Goal: Transaction & Acquisition: Purchase product/service

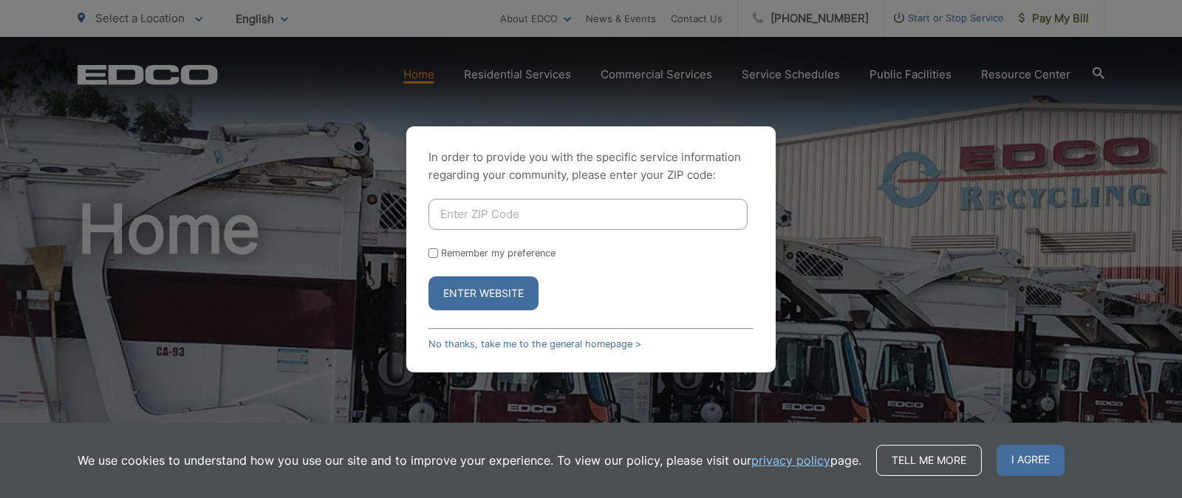
click at [595, 212] on input "Enter ZIP Code" at bounding box center [587, 214] width 319 height 31
type input "92084"
click at [437, 253] on input "Remember my preference" at bounding box center [433, 253] width 10 height 10
checkbox input "true"
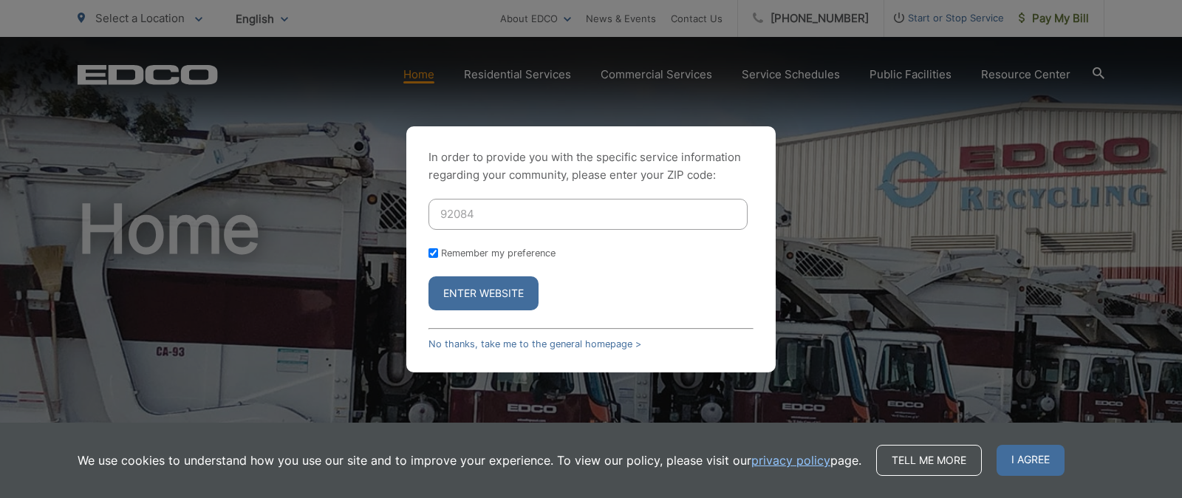
click at [504, 293] on button "Enter Website" at bounding box center [483, 293] width 110 height 34
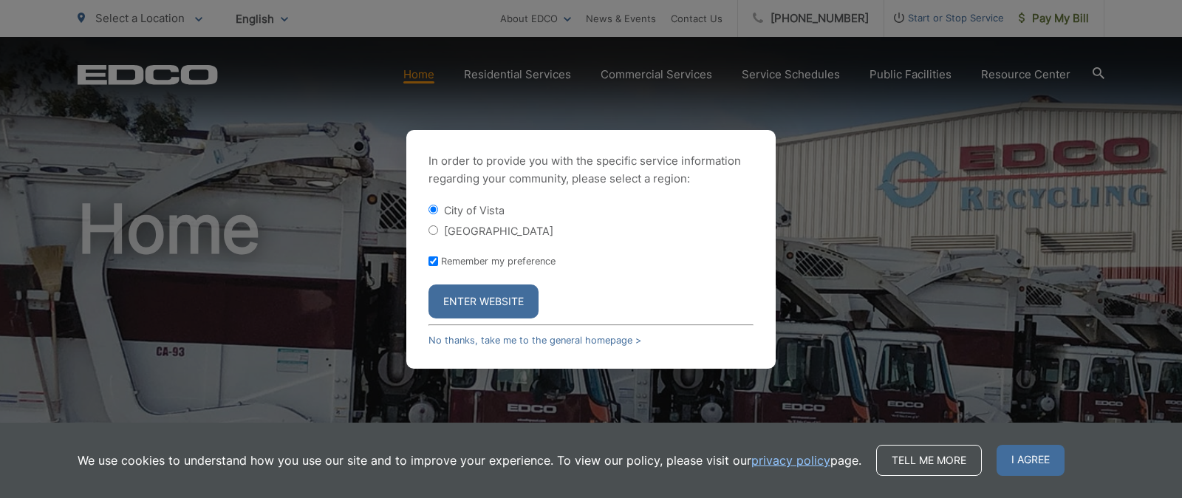
click at [436, 230] on input "[GEOGRAPHIC_DATA]" at bounding box center [433, 230] width 10 height 10
radio input "true"
click at [496, 298] on button "Enter Website" at bounding box center [483, 301] width 110 height 34
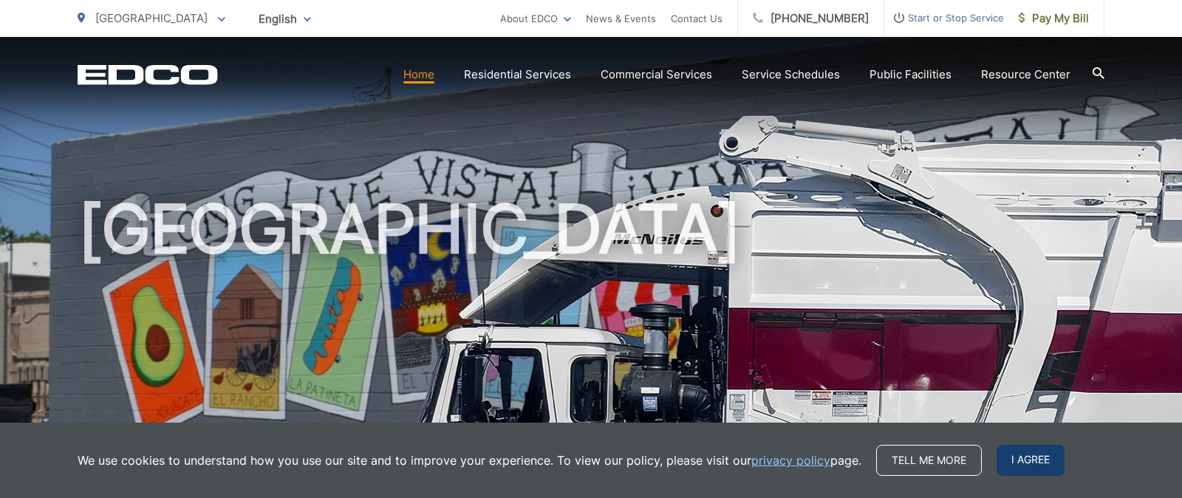
drag, startPoint x: 1022, startPoint y: 461, endPoint x: 1063, endPoint y: 454, distance: 41.3
click at [1022, 461] on span "I agree" at bounding box center [1030, 460] width 68 height 31
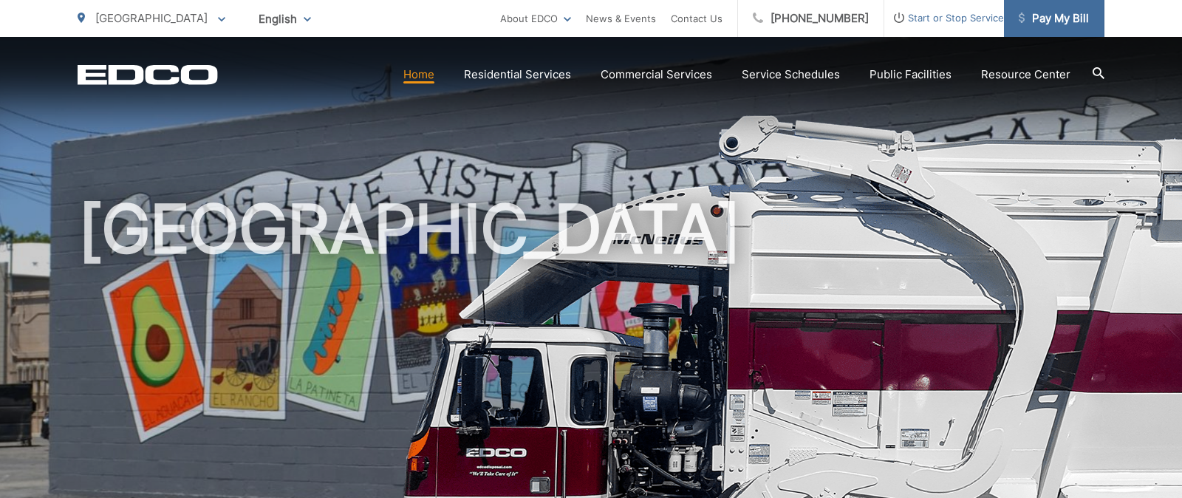
click at [1056, 25] on span "Pay My Bill" at bounding box center [1054, 19] width 70 height 18
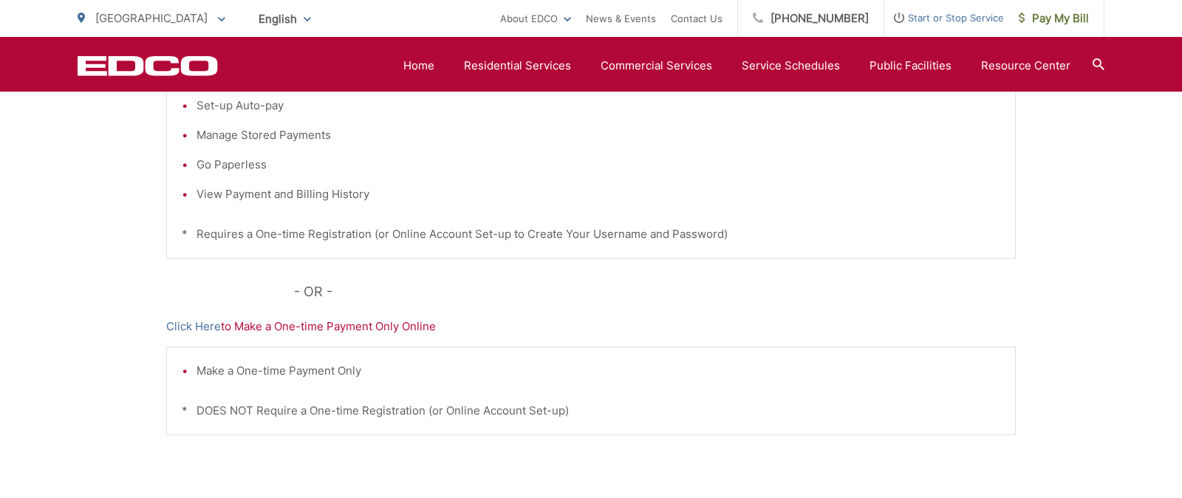
scroll to position [414, 0]
click at [209, 325] on link "Click Here" at bounding box center [193, 326] width 55 height 18
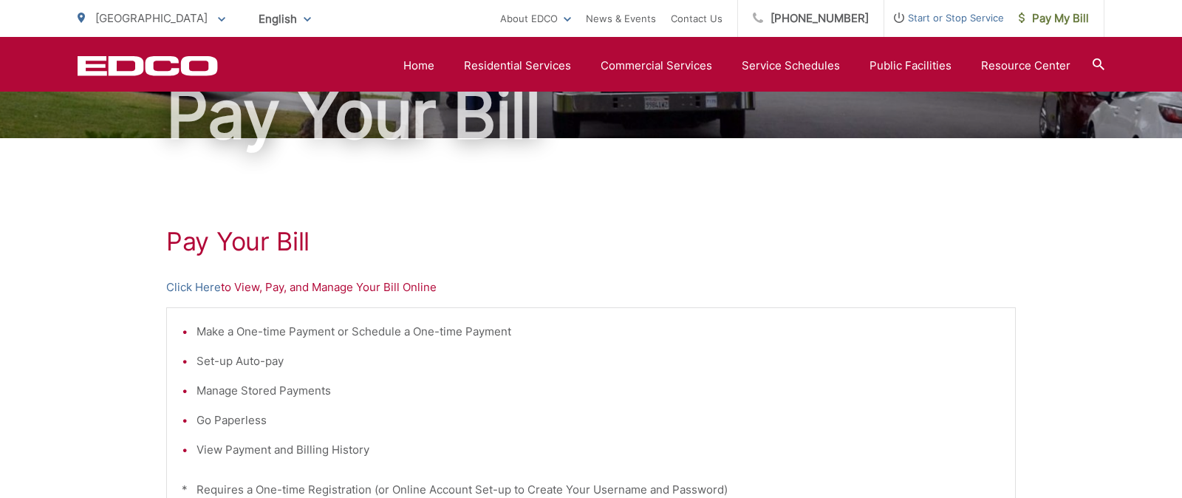
scroll to position [148, 0]
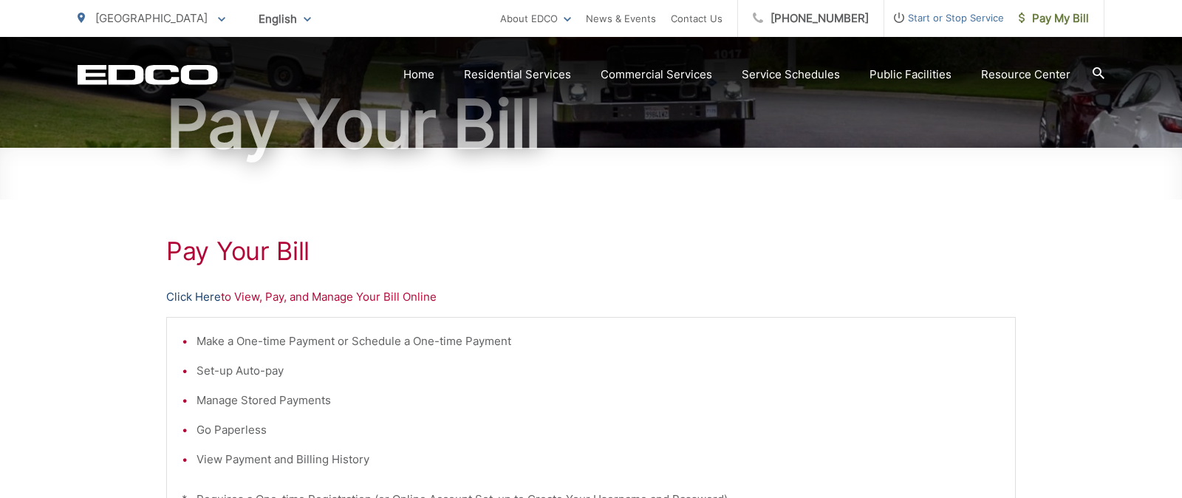
click at [197, 296] on link "Click Here" at bounding box center [193, 297] width 55 height 18
